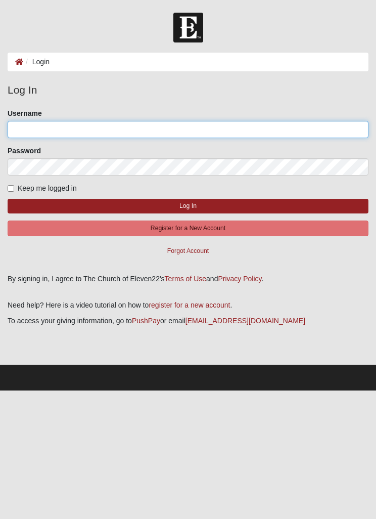
click at [101, 133] on input "Username" at bounding box center [188, 129] width 361 height 17
type input "flcynthia"
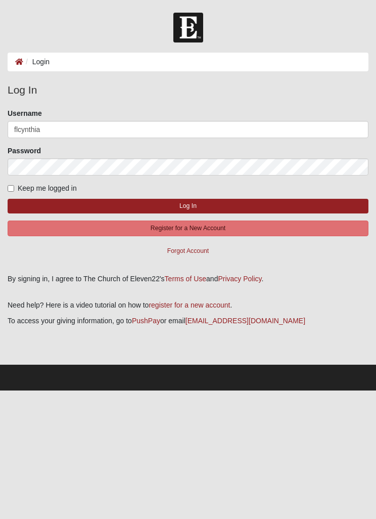
click at [188, 205] on button "Log In" at bounding box center [188, 206] width 361 height 15
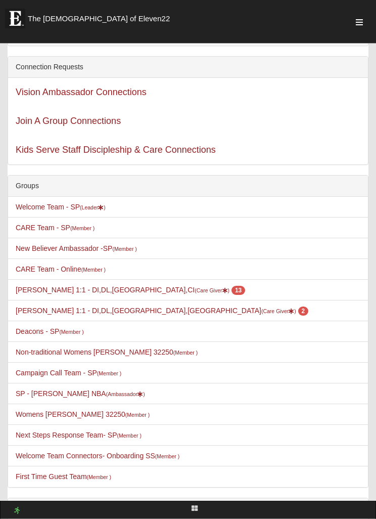
scroll to position [90, 0]
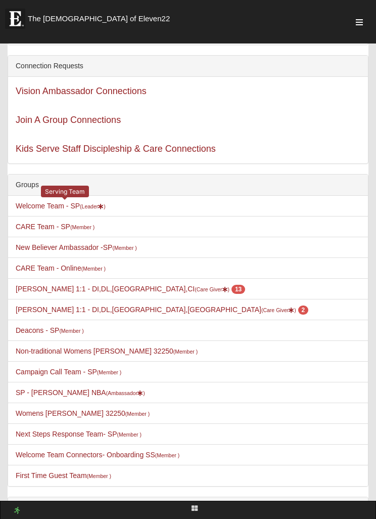
click at [97, 204] on small "(Leader )" at bounding box center [93, 206] width 26 height 6
click at [90, 216] on li "CARE Team - SP (Member )" at bounding box center [188, 226] width 360 height 21
